Goal: Book appointment/travel/reservation

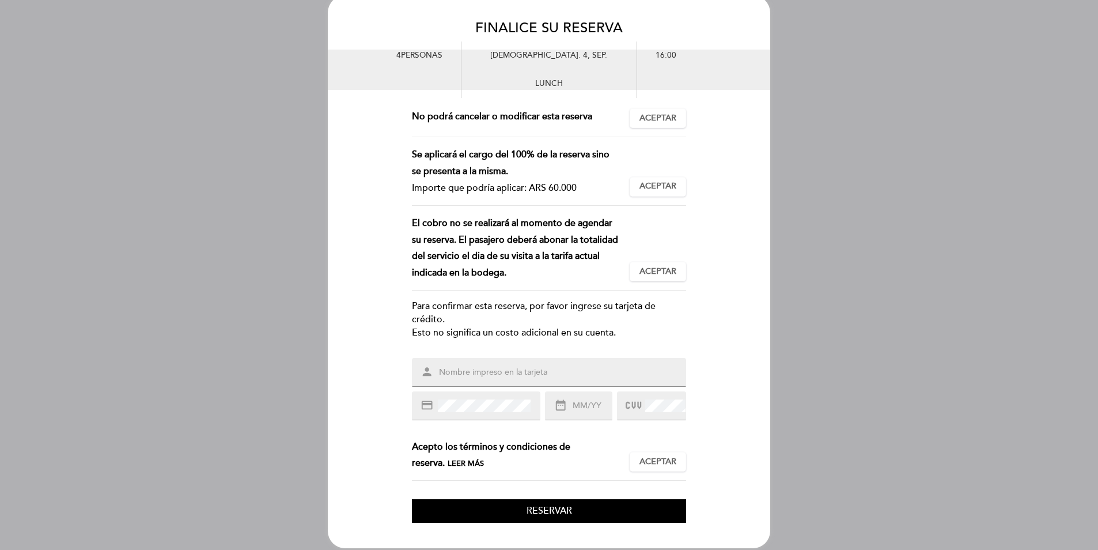
scroll to position [29, 0]
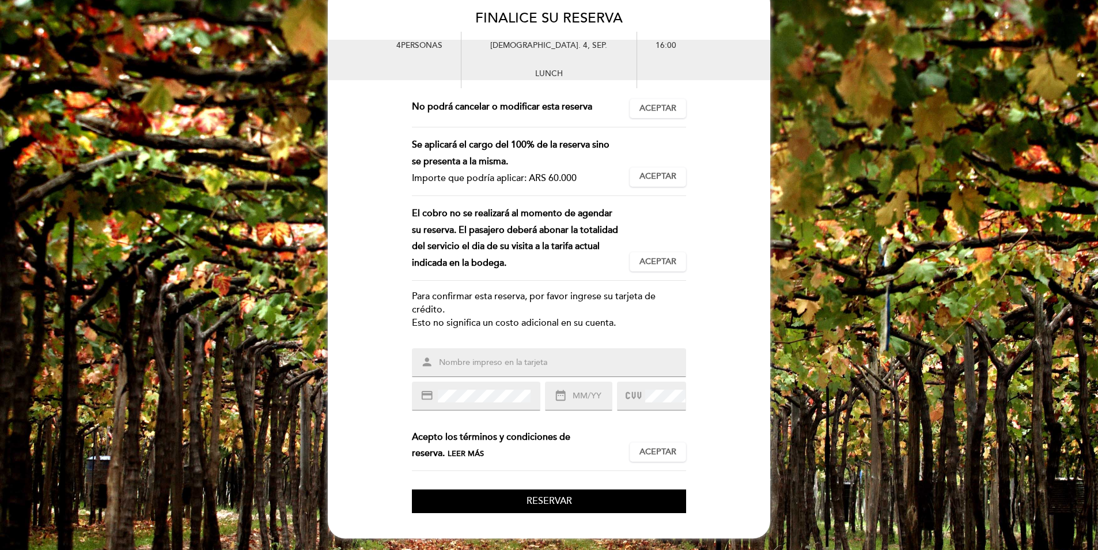
click at [499, 360] on input "text" at bounding box center [563, 362] width 250 height 13
type input "[PERSON_NAME]"
click at [582, 395] on input "text" at bounding box center [592, 395] width 40 height 13
type input "07/26"
click at [448, 453] on span "Leer más" at bounding box center [466, 453] width 36 height 9
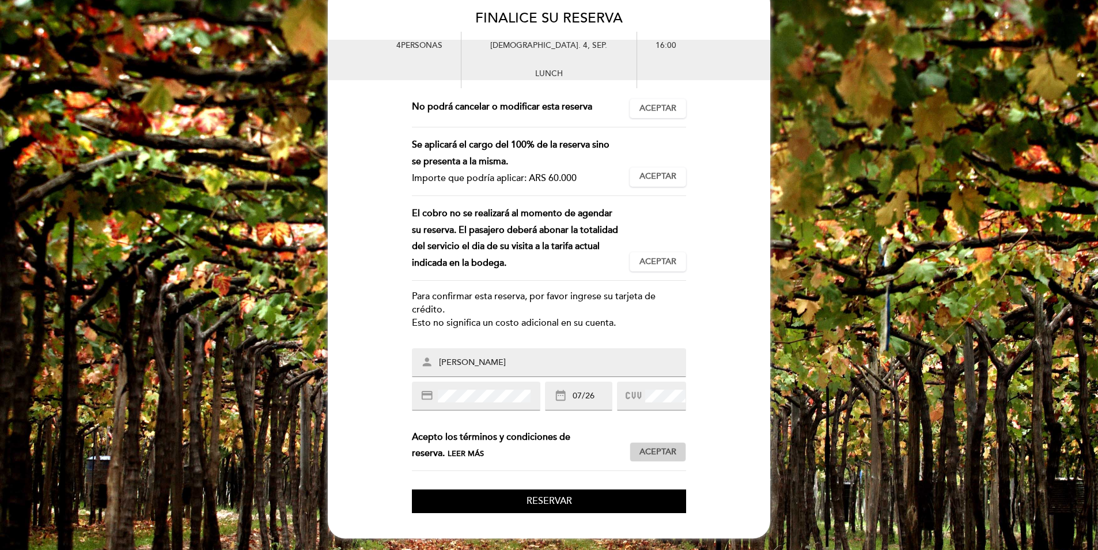
click at [665, 451] on span "Aceptar" at bounding box center [658, 452] width 37 height 12
click at [554, 500] on span "Reservar" at bounding box center [550, 501] width 46 height 12
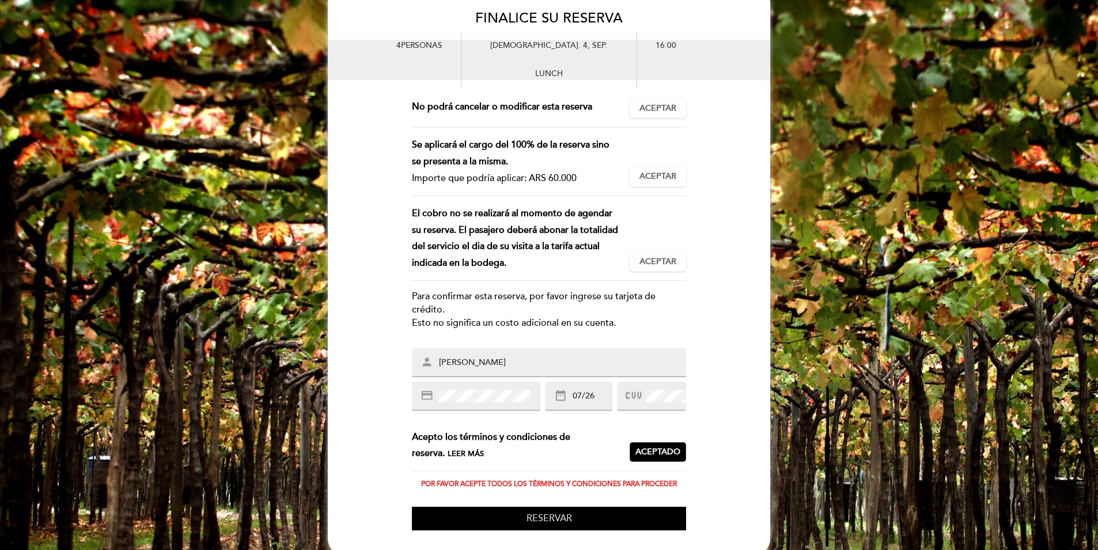
click at [557, 520] on span "Reservar" at bounding box center [550, 518] width 46 height 12
click at [550, 519] on span "Reservar" at bounding box center [550, 518] width 46 height 12
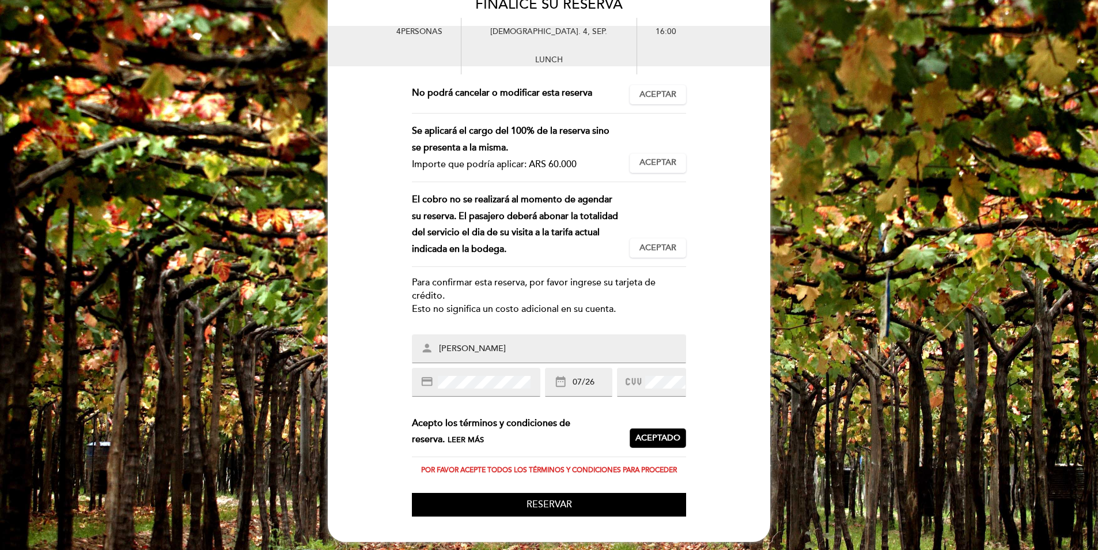
scroll to position [46, 0]
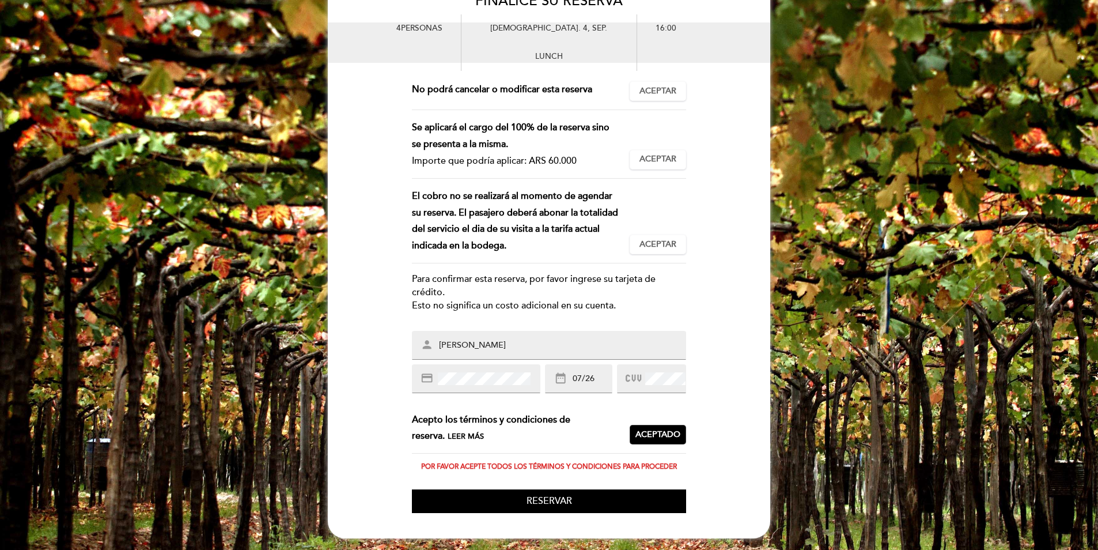
click at [448, 436] on span "Leer más" at bounding box center [466, 436] width 36 height 9
click at [660, 88] on span "Aceptar" at bounding box center [658, 91] width 37 height 12
click at [672, 145] on div "Se aplicará el cargo del 100% de la reserva sino se presenta a la misma. Import…" at bounding box center [549, 148] width 274 height 59
click at [675, 164] on span "Aceptar" at bounding box center [658, 159] width 37 height 12
click at [679, 243] on button "Aceptar Aceptado" at bounding box center [658, 245] width 56 height 20
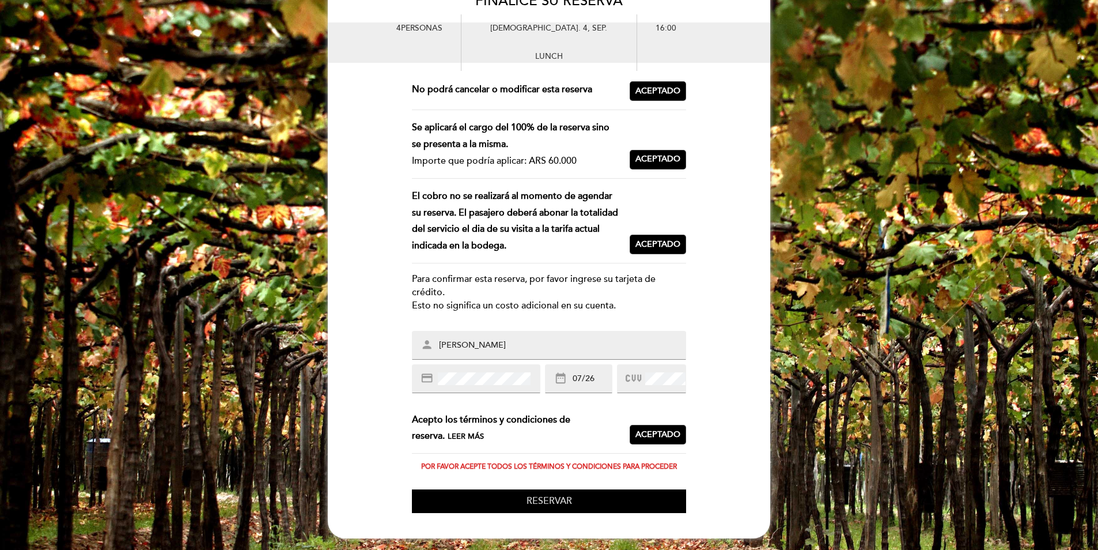
click at [557, 501] on span "Reservar" at bounding box center [550, 501] width 46 height 12
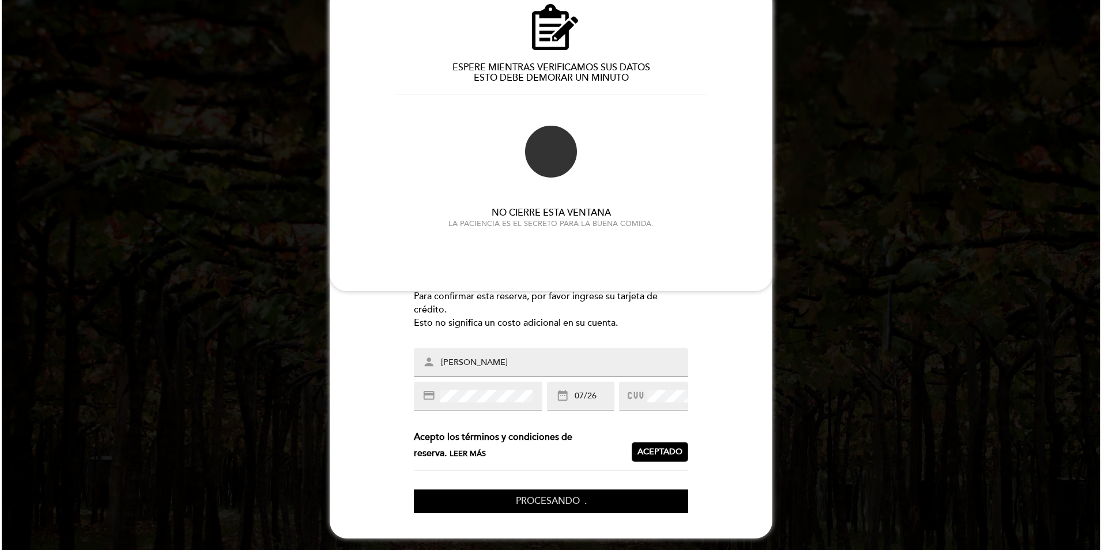
scroll to position [0, 0]
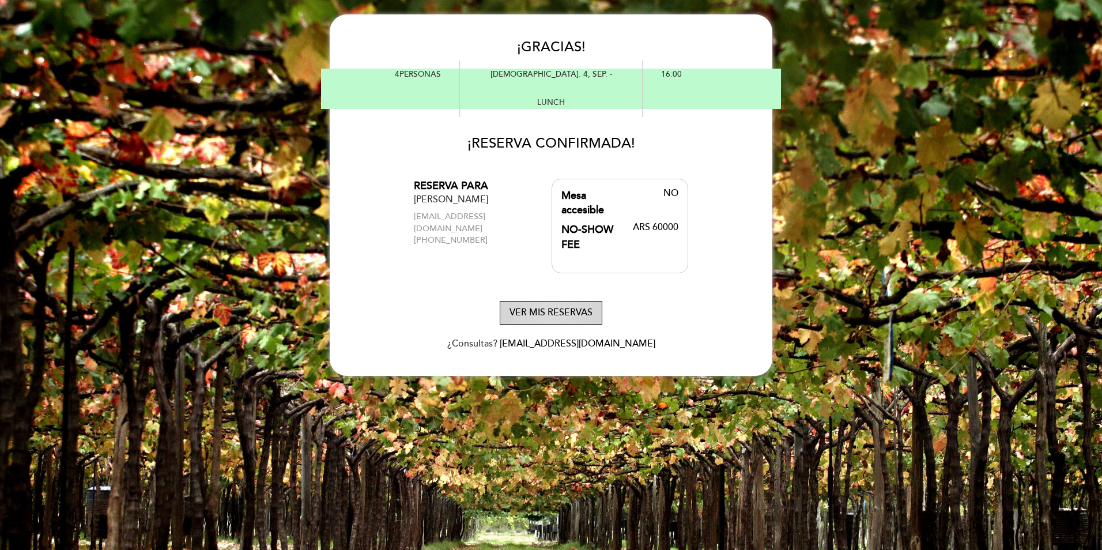
click at [566, 301] on button "VER MIS RESERVAS" at bounding box center [551, 313] width 103 height 24
select select "es"
